Goal: Find specific page/section: Find specific page/section

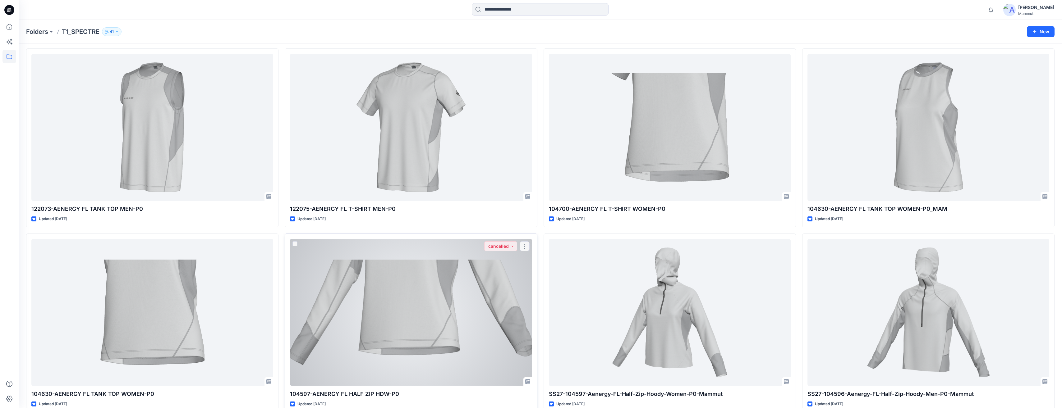
scroll to position [93, 0]
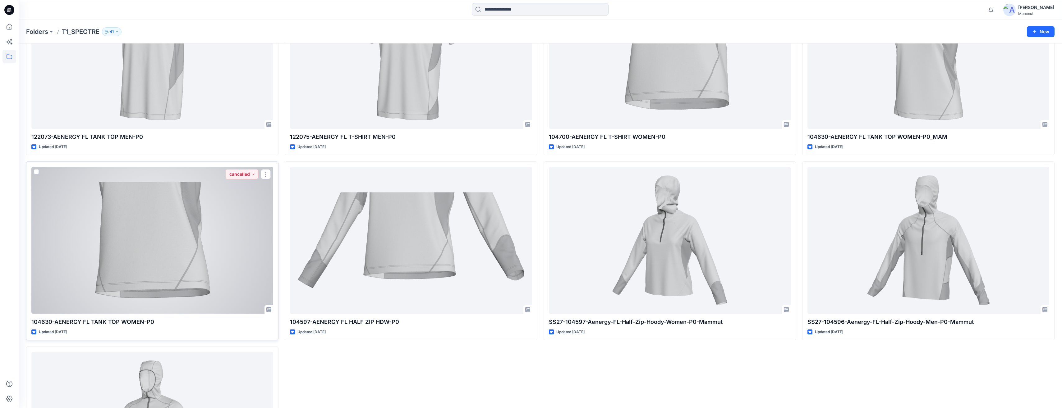
drag, startPoint x: 96, startPoint y: 322, endPoint x: 75, endPoint y: 240, distance: 84.1
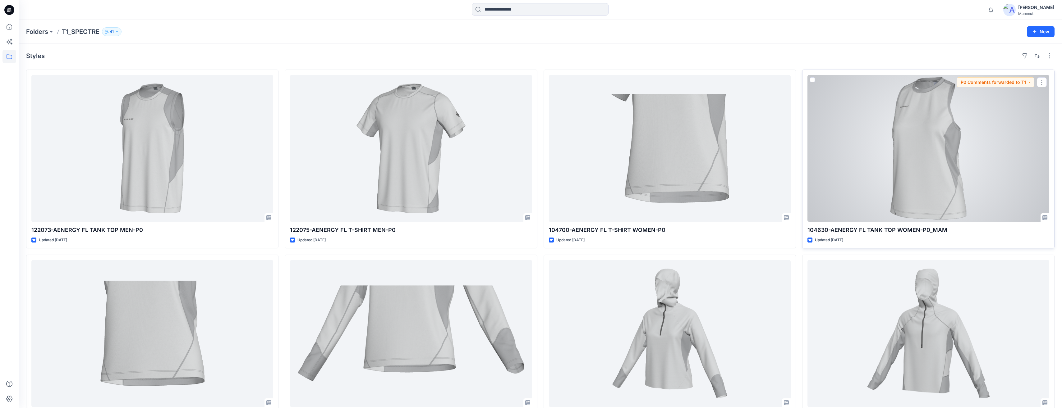
drag, startPoint x: 875, startPoint y: 230, endPoint x: 844, endPoint y: 229, distance: 30.8
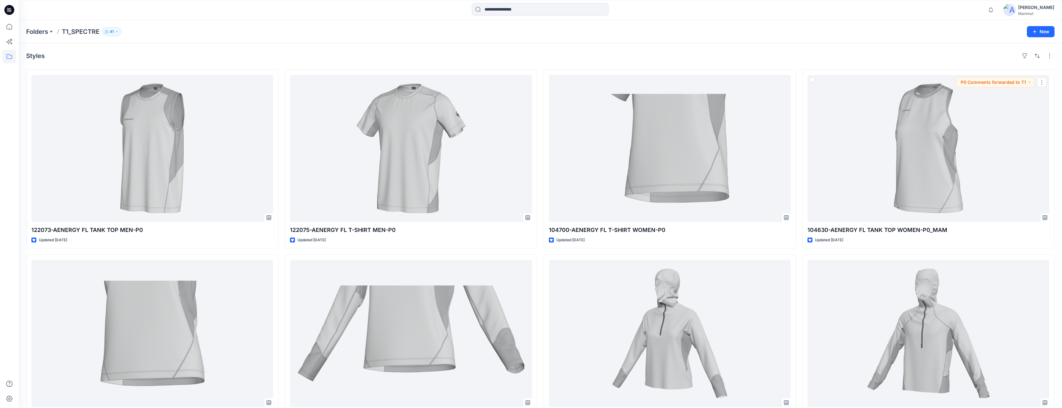
drag, startPoint x: 844, startPoint y: 229, endPoint x: 791, endPoint y: 7, distance: 228.2
click at [791, 7] on div at bounding box center [539, 10] width 521 height 14
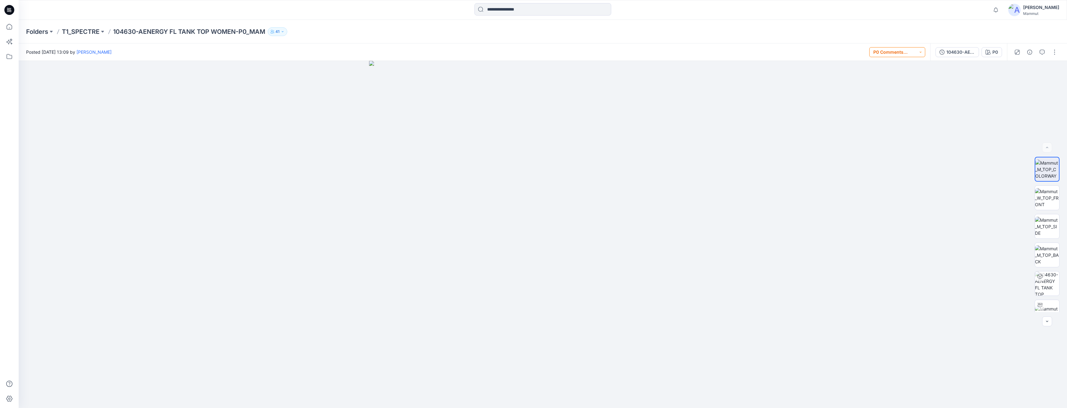
click at [890, 54] on button "P0 Comments forwarded to T1" at bounding box center [897, 52] width 56 height 10
drag, startPoint x: 521, startPoint y: 283, endPoint x: 556, endPoint y: 279, distance: 36.0
click at [584, 280] on img at bounding box center [542, 234] width 347 height 347
drag, startPoint x: 535, startPoint y: 277, endPoint x: 597, endPoint y: 279, distance: 62.8
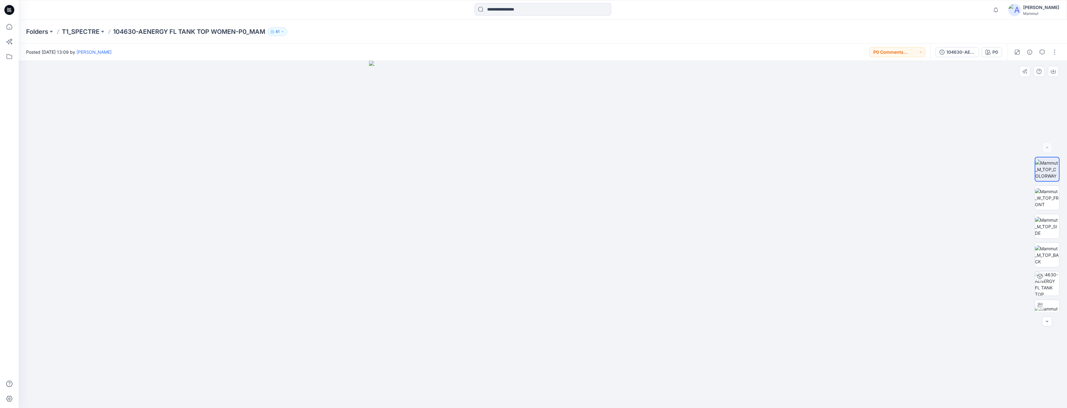
click at [596, 279] on img at bounding box center [542, 234] width 347 height 347
click at [1042, 201] on img at bounding box center [1047, 198] width 24 height 20
click at [1045, 226] on img at bounding box center [1047, 227] width 24 height 20
click at [1051, 255] on img at bounding box center [1047, 255] width 24 height 20
click at [1049, 288] on img at bounding box center [1047, 284] width 24 height 24
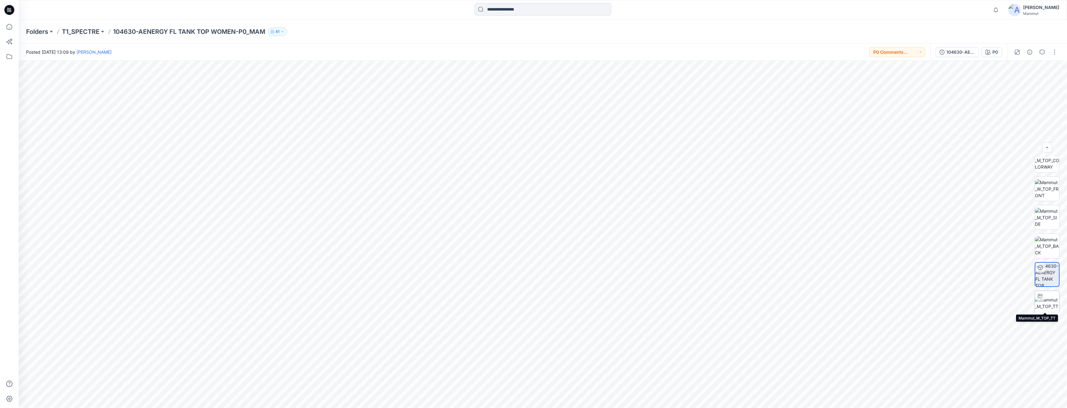
scroll to position [12, 0]
click at [1047, 301] on img at bounding box center [1047, 299] width 24 height 13
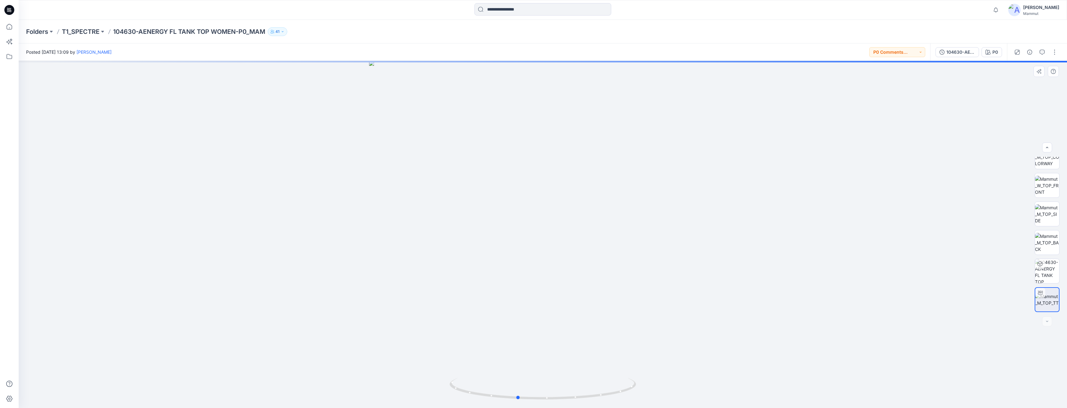
drag, startPoint x: 711, startPoint y: 304, endPoint x: 689, endPoint y: 308, distance: 22.4
click at [689, 308] on div at bounding box center [543, 234] width 1048 height 347
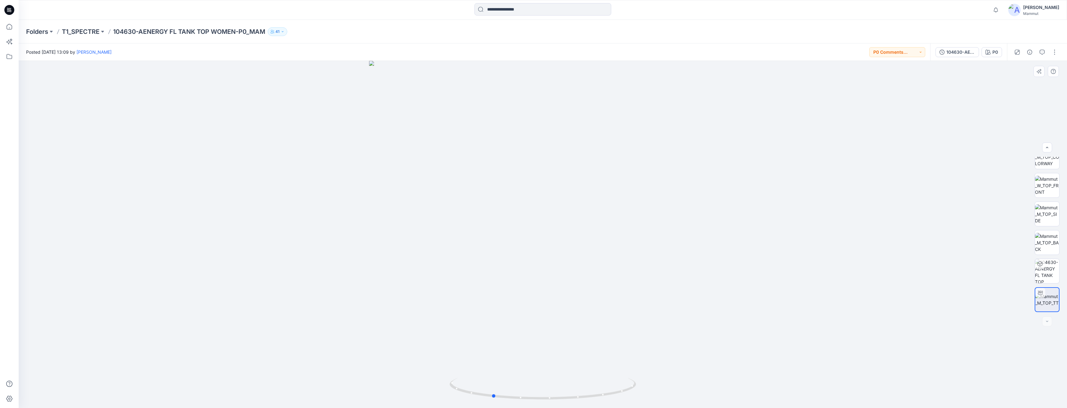
drag, startPoint x: 700, startPoint y: 308, endPoint x: 675, endPoint y: 314, distance: 25.9
click at [675, 314] on div at bounding box center [543, 234] width 1048 height 347
drag, startPoint x: 698, startPoint y: 315, endPoint x: 679, endPoint y: 316, distance: 18.7
click at [679, 316] on div at bounding box center [543, 234] width 1048 height 347
drag, startPoint x: 704, startPoint y: 316, endPoint x: 642, endPoint y: 311, distance: 61.4
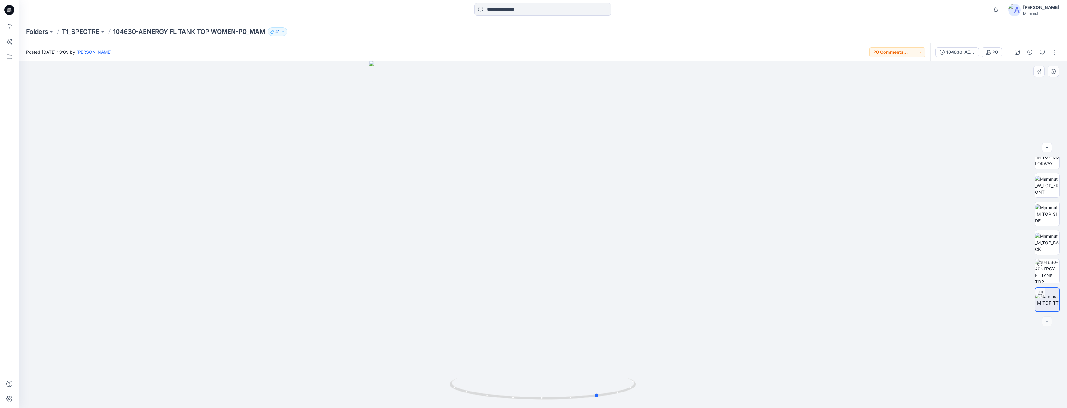
click at [642, 311] on div at bounding box center [543, 234] width 1048 height 347
drag, startPoint x: 712, startPoint y: 311, endPoint x: 637, endPoint y: 312, distance: 75.2
click at [637, 312] on div at bounding box center [543, 234] width 1048 height 347
drag, startPoint x: 686, startPoint y: 314, endPoint x: 661, endPoint y: 317, distance: 24.4
click at [661, 317] on div at bounding box center [543, 234] width 1048 height 347
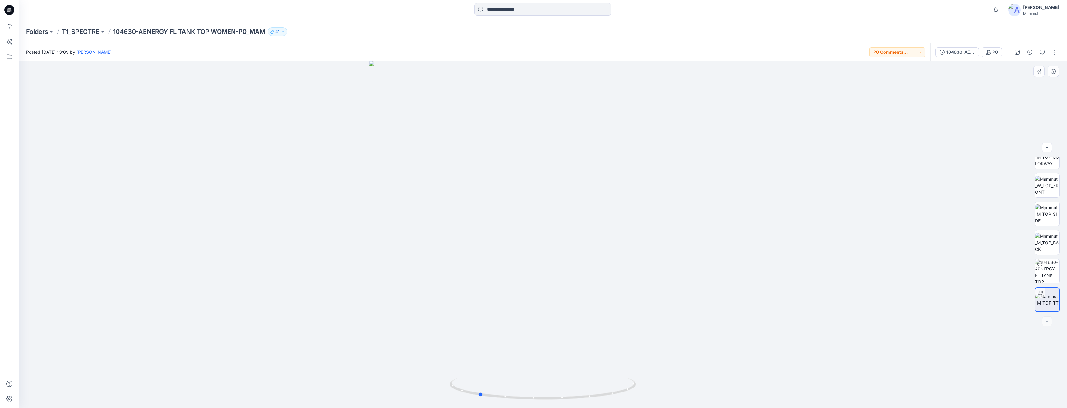
drag, startPoint x: 670, startPoint y: 262, endPoint x: 636, endPoint y: 265, distance: 34.3
click at [636, 265] on div at bounding box center [543, 234] width 1048 height 347
drag, startPoint x: 661, startPoint y: 278, endPoint x: 642, endPoint y: 282, distance: 19.0
click at [642, 282] on div at bounding box center [543, 234] width 1048 height 347
